Goal: Task Accomplishment & Management: Complete application form

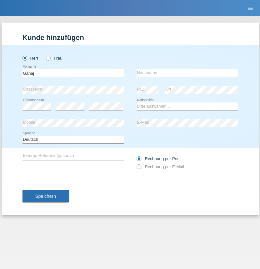
type input "Ganaj"
click at [187, 73] on input "text" at bounding box center [187, 73] width 101 height 8
type input "Fadil"
select select "XK"
select select "C"
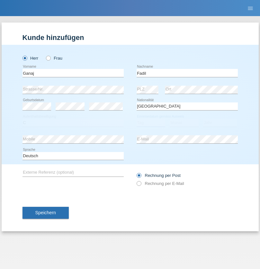
select select "11"
select select "08"
select select "2021"
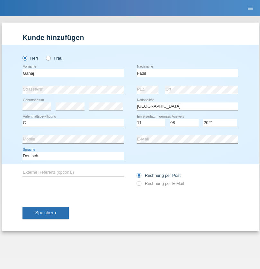
select select "en"
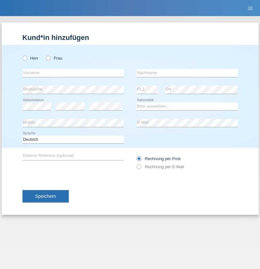
radio input "true"
click at [73, 73] on input "text" at bounding box center [73, 73] width 101 height 8
type input "[PERSON_NAME]"
click at [187, 73] on input "text" at bounding box center [187, 73] width 101 height 8
type input "Muja"
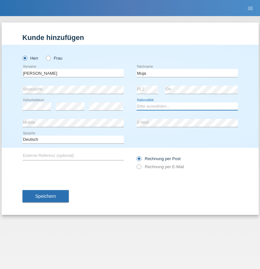
select select "XK"
select select "C"
select select "03"
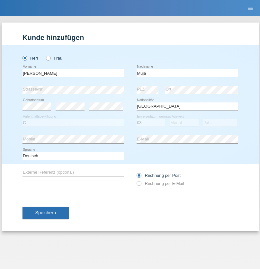
select select "07"
select select "2021"
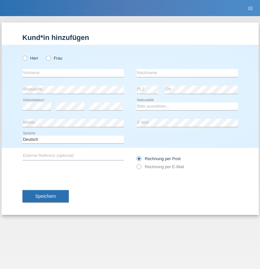
radio input "true"
click at [73, 73] on input "text" at bounding box center [73, 73] width 101 height 8
type input "Thomas"
click at [187, 73] on input "text" at bounding box center [187, 73] width 101 height 8
type input "Berger"
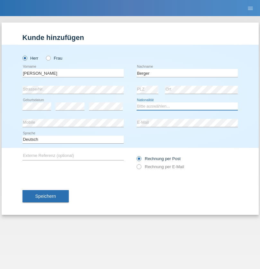
select select "CH"
radio input "true"
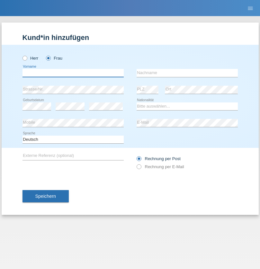
click at [73, 73] on input "text" at bounding box center [73, 73] width 101 height 8
type input "Teixeira da Silva Moço"
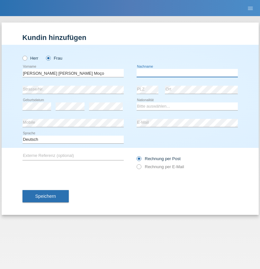
click at [187, 73] on input "text" at bounding box center [187, 73] width 101 height 8
type input "Paula"
select select "PT"
select select "C"
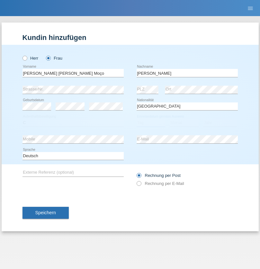
select select "28"
select select "03"
select select "2005"
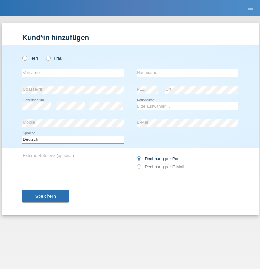
radio input "true"
click at [73, 73] on input "text" at bounding box center [73, 73] width 101 height 8
type input "Celvin"
click at [187, 73] on input "text" at bounding box center [187, 73] width 101 height 8
type input "Aeschlimann"
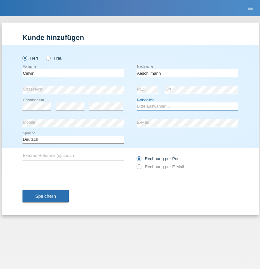
select select "CH"
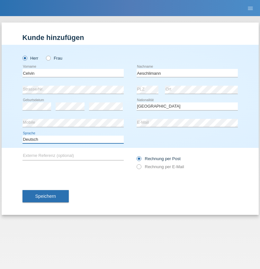
select select "en"
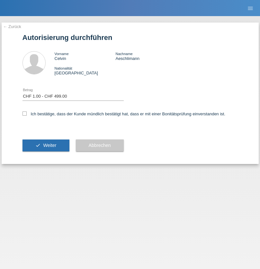
select select "1"
checkbox input "true"
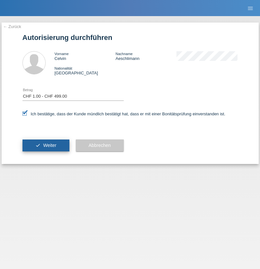
click at [46, 145] on span "Weiter" at bounding box center [49, 145] width 13 height 5
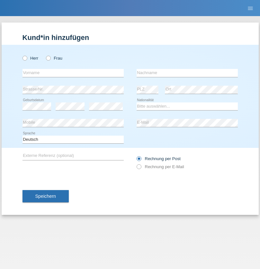
radio input "true"
click at [73, 73] on input "text" at bounding box center [73, 73] width 101 height 8
type input "Marie"
click at [187, 73] on input "text" at bounding box center [187, 73] width 101 height 8
type input "Schlup"
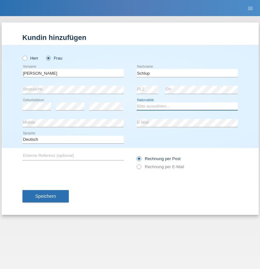
select select "CH"
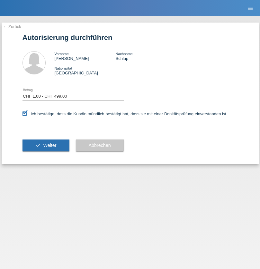
select select "1"
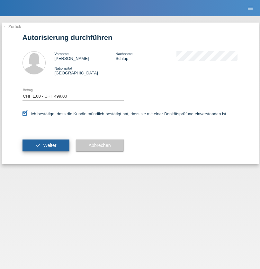
click at [46, 145] on span "Weiter" at bounding box center [49, 145] width 13 height 5
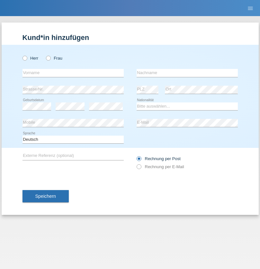
radio input "true"
click at [73, 73] on input "text" at bounding box center [73, 73] width 101 height 8
type input "[PERSON_NAME]"
click at [187, 73] on input "text" at bounding box center [187, 73] width 101 height 8
type input "Stahel"
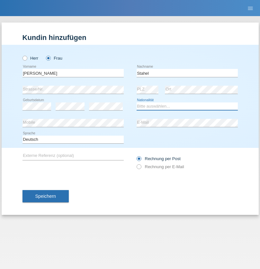
select select "CH"
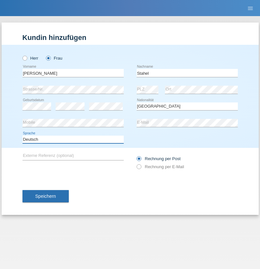
select select "en"
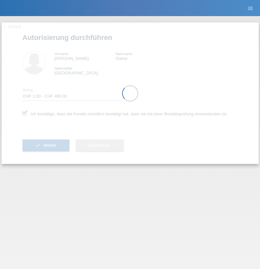
select select "1"
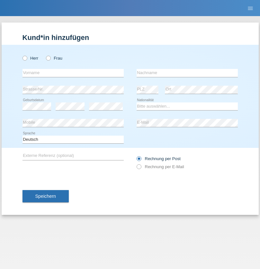
radio input "true"
click at [73, 73] on input "text" at bounding box center [73, 73] width 101 height 8
type input "Kevin"
click at [187, 73] on input "text" at bounding box center [187, 73] width 101 height 8
type input "Aeschlimann"
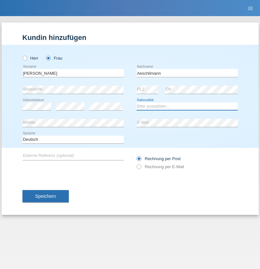
select select "CH"
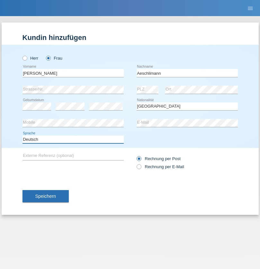
select select "en"
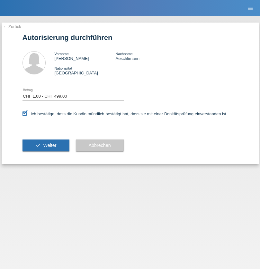
select select "1"
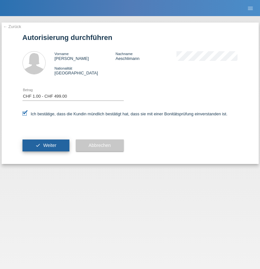
click at [46, 145] on span "Weiter" at bounding box center [49, 145] width 13 height 5
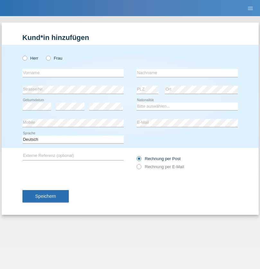
radio input "true"
click at [73, 73] on input "text" at bounding box center [73, 73] width 101 height 8
type input "Momand"
click at [187, 73] on input "text" at bounding box center [187, 73] width 101 height 8
type input "Azmat"
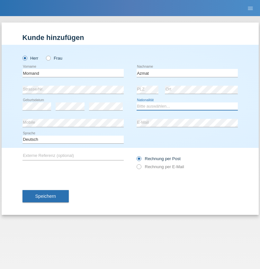
select select "CH"
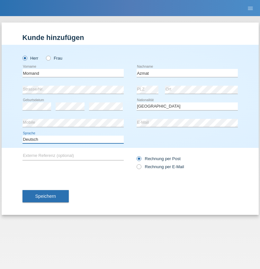
select select "en"
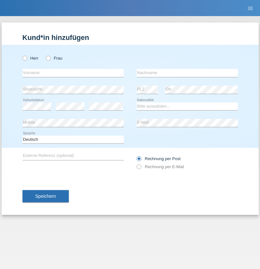
radio input "true"
click at [73, 73] on input "text" at bounding box center [73, 73] width 101 height 8
type input "Allan"
click at [187, 73] on input "text" at bounding box center [187, 73] width 101 height 8
type input "Theurillat"
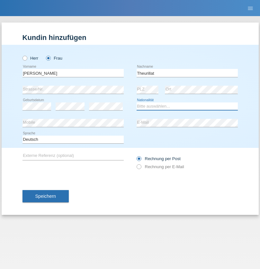
select select "CH"
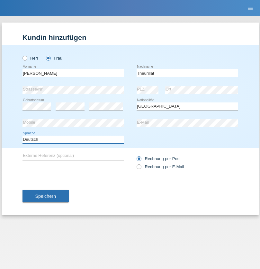
select select "en"
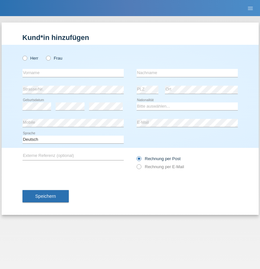
radio input "true"
click at [73, 73] on input "text" at bounding box center [73, 73] width 101 height 8
type input "Jack"
click at [187, 73] on input "text" at bounding box center [187, 73] width 101 height 8
type input "Graf"
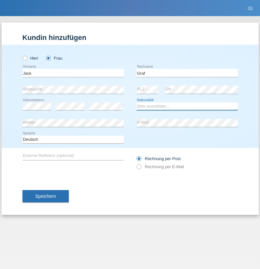
select select "CH"
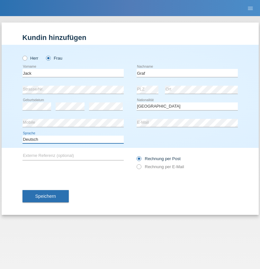
select select "en"
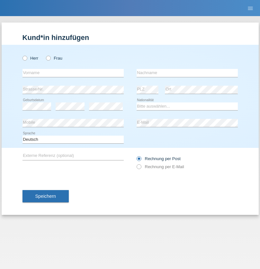
radio input "true"
click at [73, 73] on input "text" at bounding box center [73, 73] width 101 height 8
type input "Teklay"
click at [187, 73] on input "text" at bounding box center [187, 73] width 101 height 8
type input "Fiori"
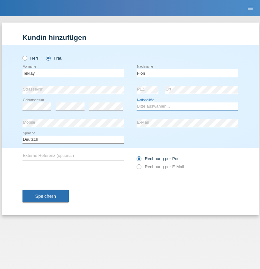
select select "ER"
select select "C"
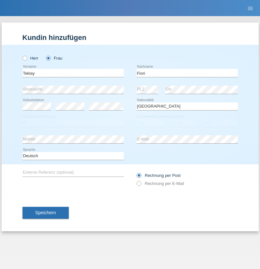
select select "11"
select select "08"
select select "2021"
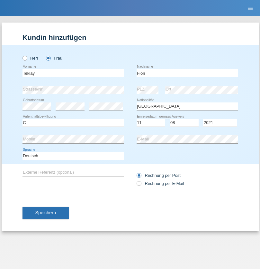
select select "en"
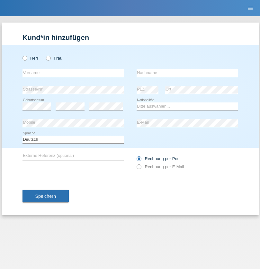
radio input "true"
click at [73, 73] on input "text" at bounding box center [73, 73] width 101 height 8
type input "Sadia"
click at [187, 73] on input "text" at bounding box center [187, 73] width 101 height 8
type input "Nejmaoui"
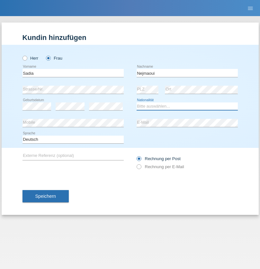
select select "MA"
select select "C"
select select "01"
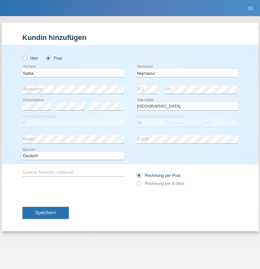
select select "06"
select select "1964"
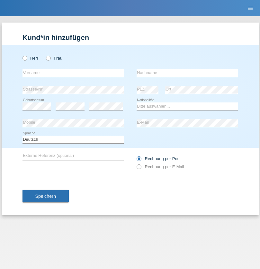
radio input "true"
click at [73, 73] on input "text" at bounding box center [73, 73] width 101 height 8
type input "[PERSON_NAME]"
click at [187, 73] on input "text" at bounding box center [187, 73] width 101 height 8
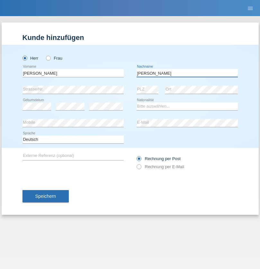
type input "[PERSON_NAME]"
select select "CH"
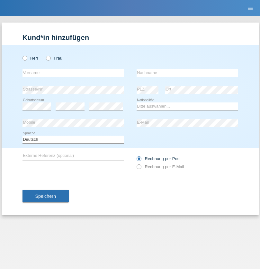
radio input "true"
click at [73, 73] on input "text" at bounding box center [73, 73] width 101 height 8
type input "Thivagaran"
click at [187, 73] on input "text" at bounding box center [187, 73] width 101 height 8
type input "Selvanayagam"
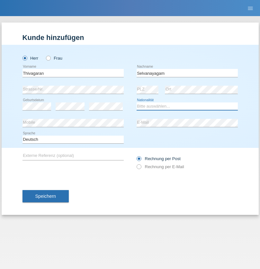
select select "LK"
select select "C"
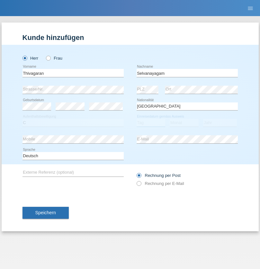
select select "23"
select select "03"
select select "2021"
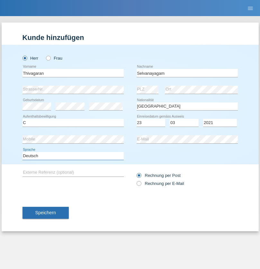
select select "en"
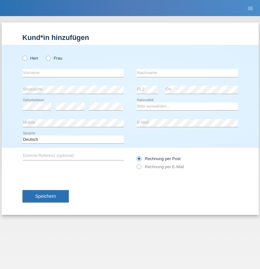
radio input "true"
click at [73, 73] on input "text" at bounding box center [73, 73] width 101 height 8
type input "Monika"
click at [187, 73] on input "text" at bounding box center [187, 73] width 101 height 8
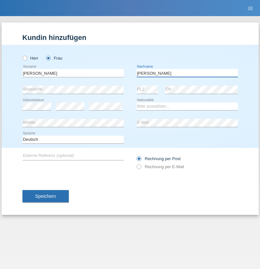
type input "Keller"
select select "CH"
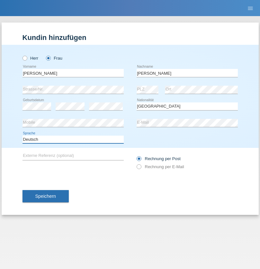
select select "en"
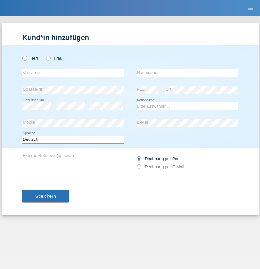
radio input "true"
click at [73, 73] on input "text" at bounding box center [73, 73] width 101 height 8
type input "Tymur"
click at [187, 73] on input "text" at bounding box center [187, 73] width 101 height 8
type input "[PERSON_NAME]"
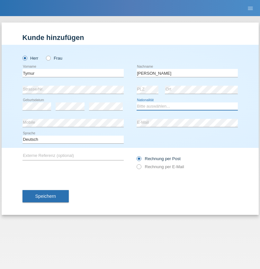
select select "UA"
select select "C"
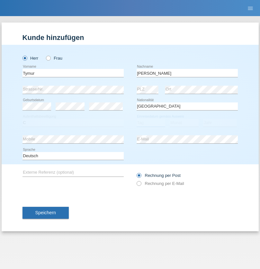
select select "20"
select select "08"
select select "2021"
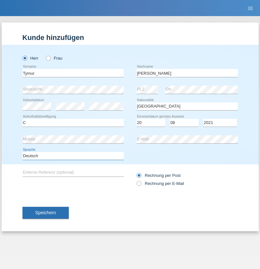
select select "en"
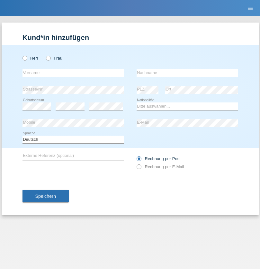
radio input "true"
click at [73, 73] on input "text" at bounding box center [73, 73] width 101 height 8
type input "Tymur"
click at [187, 73] on input "text" at bounding box center [187, 73] width 101 height 8
type input "Hunderchuj"
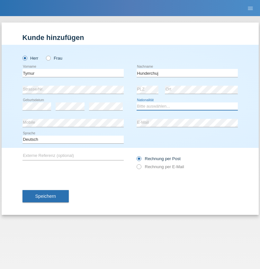
select select "UA"
select select "C"
select select "20"
select select "08"
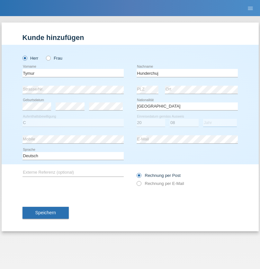
select select "2021"
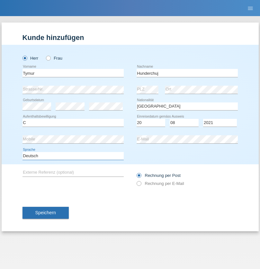
select select "en"
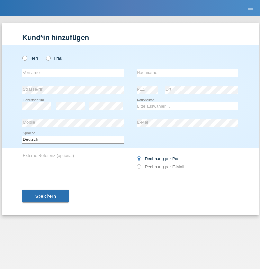
radio input "true"
click at [73, 73] on input "text" at bounding box center [73, 73] width 101 height 8
type input "Dominik"
click at [187, 73] on input "text" at bounding box center [187, 73] width 101 height 8
type input "Tropp"
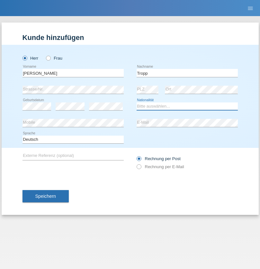
select select "SK"
select select "C"
select select "11"
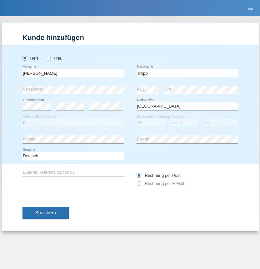
select select "08"
select select "2021"
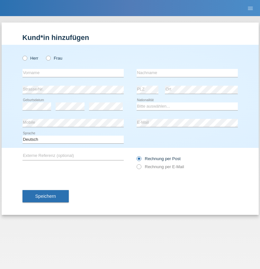
radio input "true"
click at [73, 73] on input "text" at bounding box center [73, 73] width 101 height 8
type input "[PERSON_NAME]"
click at [187, 73] on input "text" at bounding box center [187, 73] width 101 height 8
type input "Ringle"
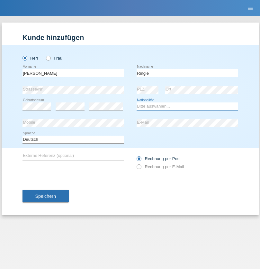
select select "DE"
select select "C"
select select "06"
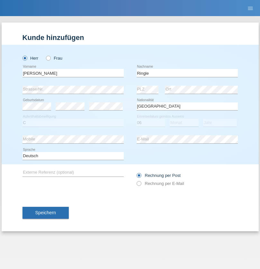
select select "01"
select select "2021"
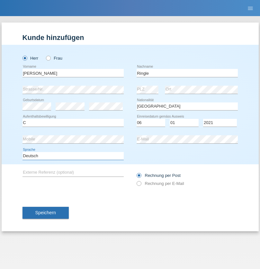
select select "en"
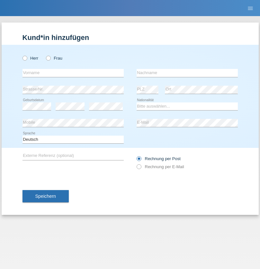
radio input "true"
click at [73, 73] on input "text" at bounding box center [73, 73] width 101 height 8
type input "Junior"
click at [187, 73] on input "text" at bounding box center [187, 73] width 101 height 8
type input "[PERSON_NAME]"
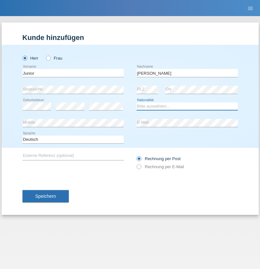
select select "CH"
radio input "true"
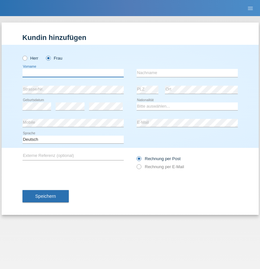
click at [73, 73] on input "text" at bounding box center [73, 73] width 101 height 8
type input "Maria Fernanda"
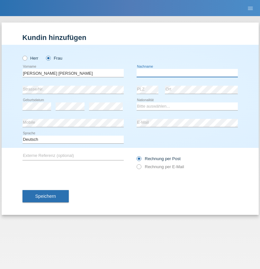
click at [187, 73] on input "text" at bounding box center [187, 73] width 101 height 8
type input "Knusel Campillo"
select select "CH"
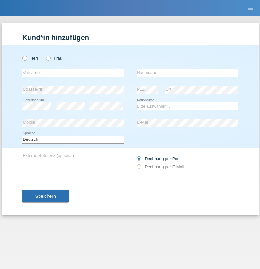
radio input "true"
click at [73, 73] on input "text" at bounding box center [73, 73] width 101 height 8
type input "Beqiri"
click at [187, 73] on input "text" at bounding box center [187, 73] width 101 height 8
type input "Shpresa"
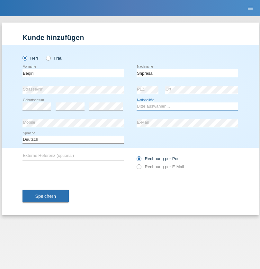
select select "XK"
select select "C"
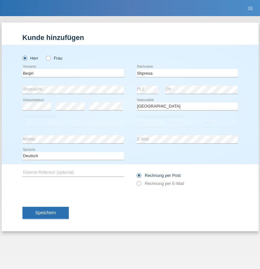
select select "08"
select select "02"
select select "1979"
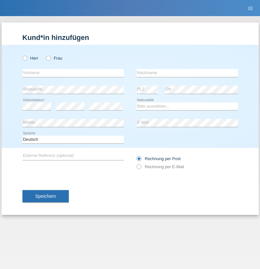
radio input "true"
click at [73, 73] on input "text" at bounding box center [73, 73] width 101 height 8
type input "[PERSON_NAME]"
click at [187, 73] on input "text" at bounding box center [187, 73] width 101 height 8
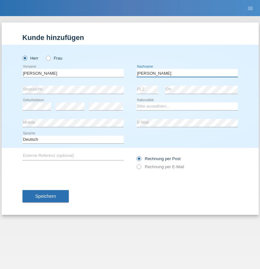
type input "[PERSON_NAME]"
select select "CH"
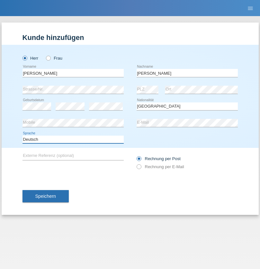
select select "en"
